Goal: Navigation & Orientation: Go to known website

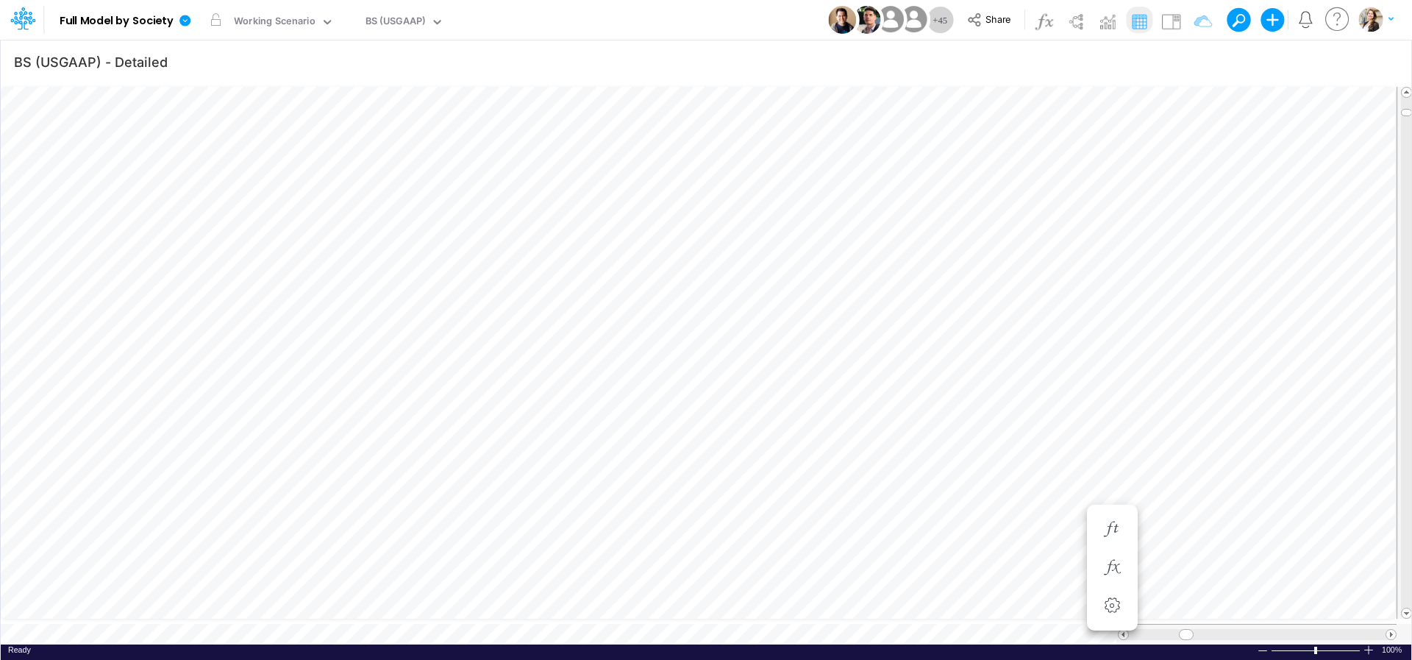
scroll to position [6, 3]
